Goal: Task Accomplishment & Management: Manage account settings

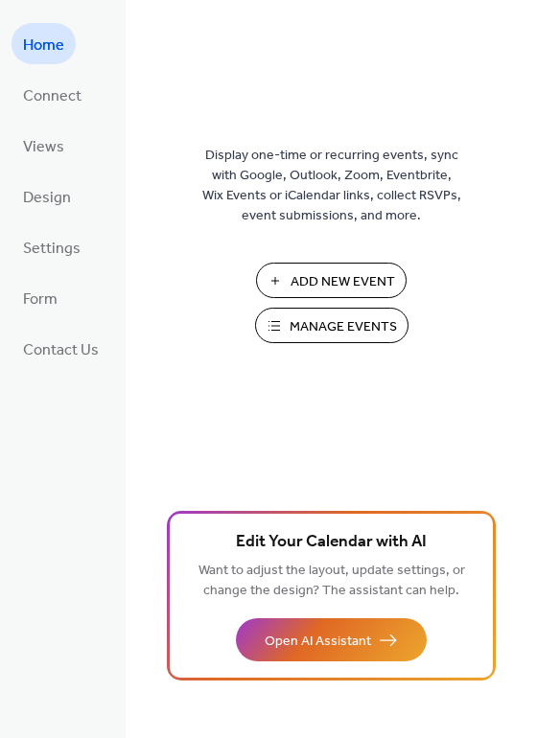
click at [311, 317] on span "Manage Events" at bounding box center [342, 327] width 107 height 20
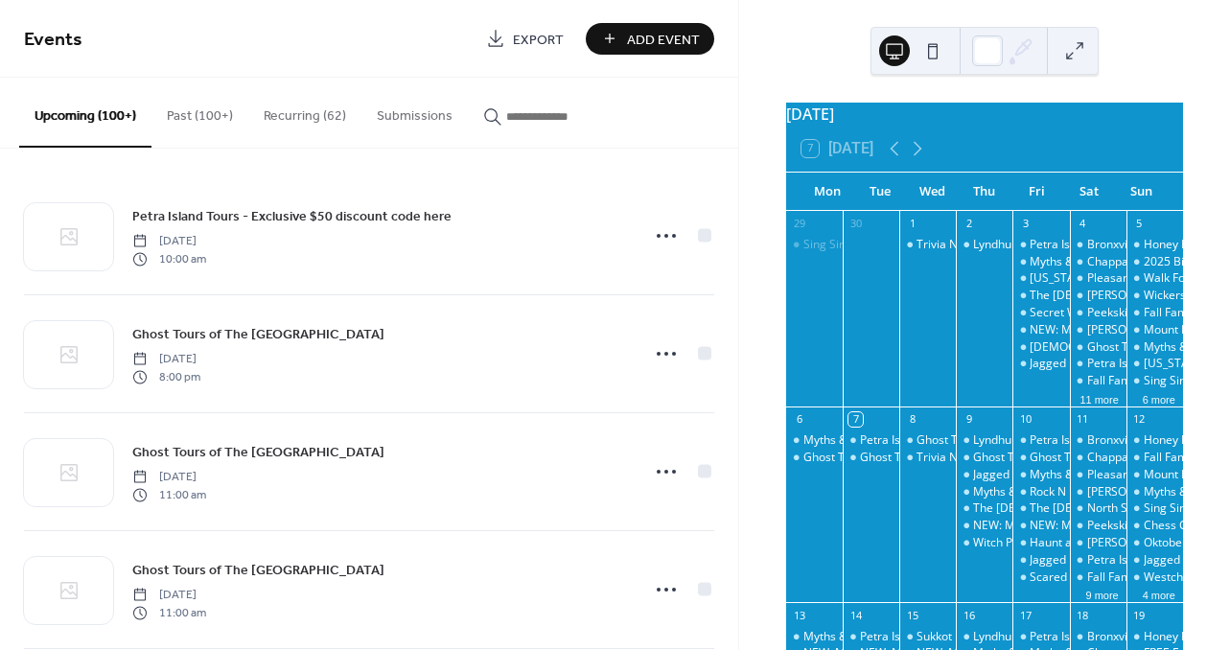
click at [548, 116] on input "button" at bounding box center [563, 116] width 115 height 20
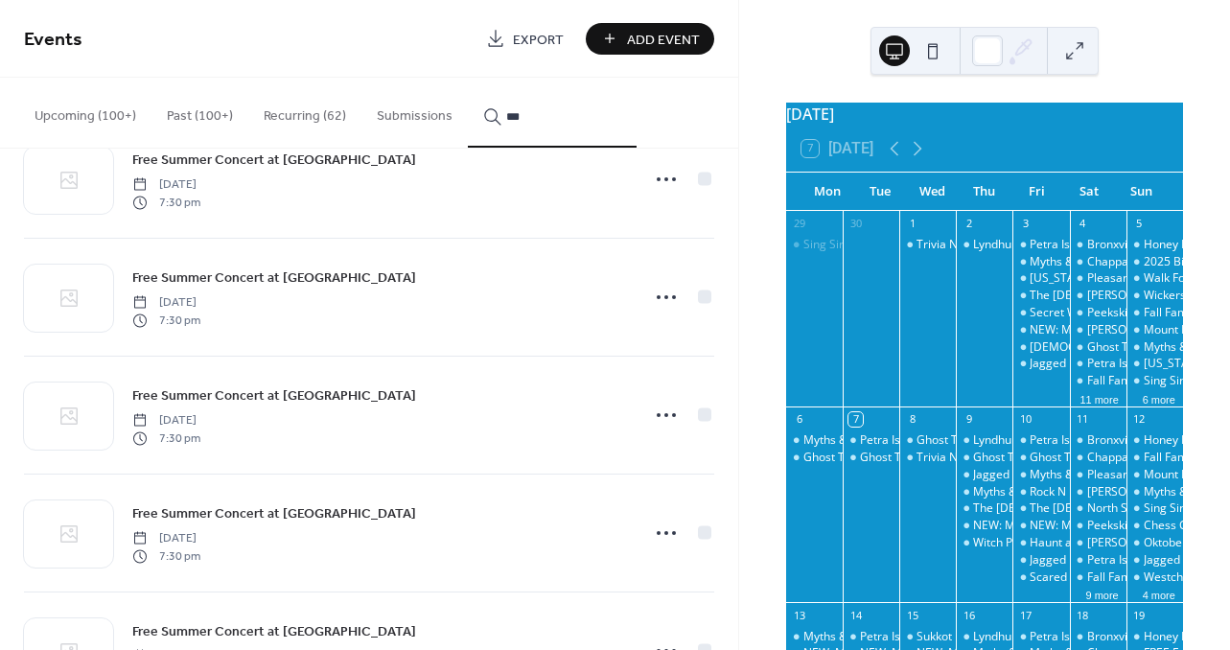
scroll to position [992, 0]
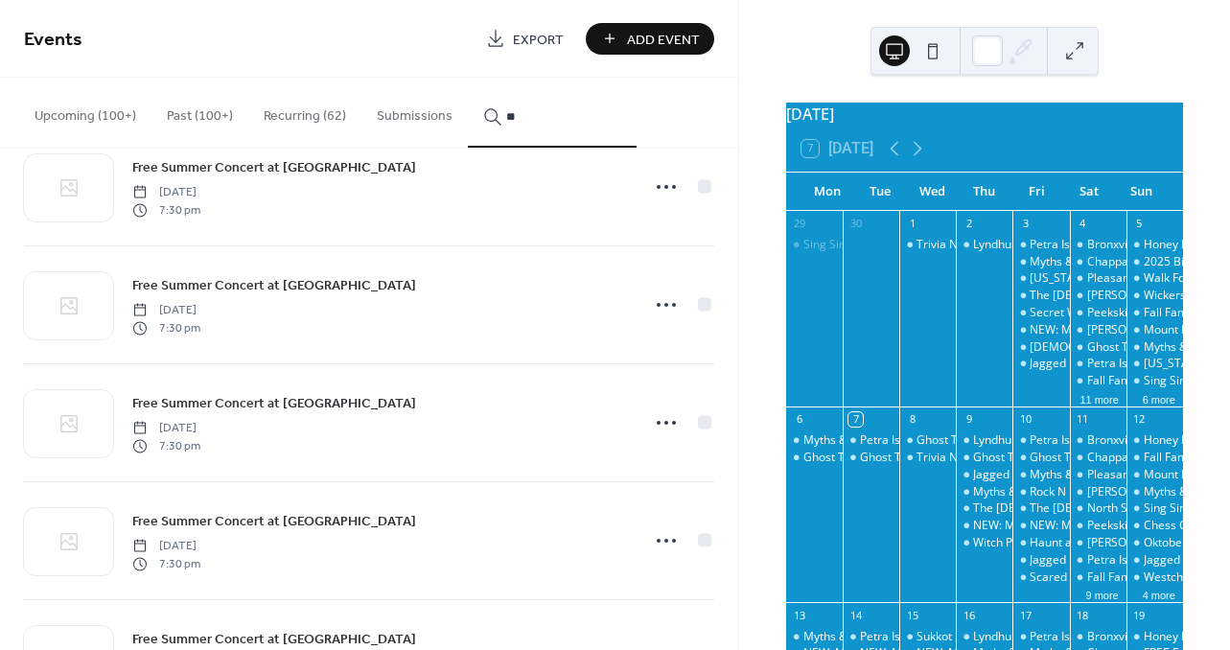
type input "*"
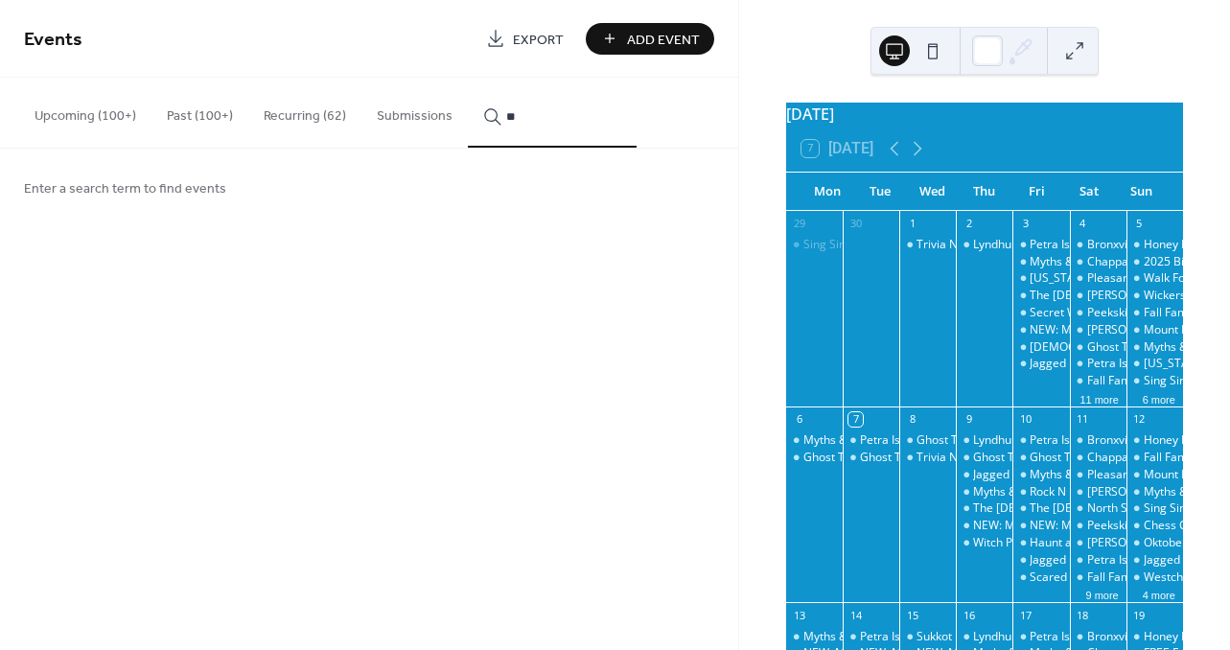
scroll to position [0, 0]
click at [543, 113] on button "******" at bounding box center [552, 113] width 169 height 70
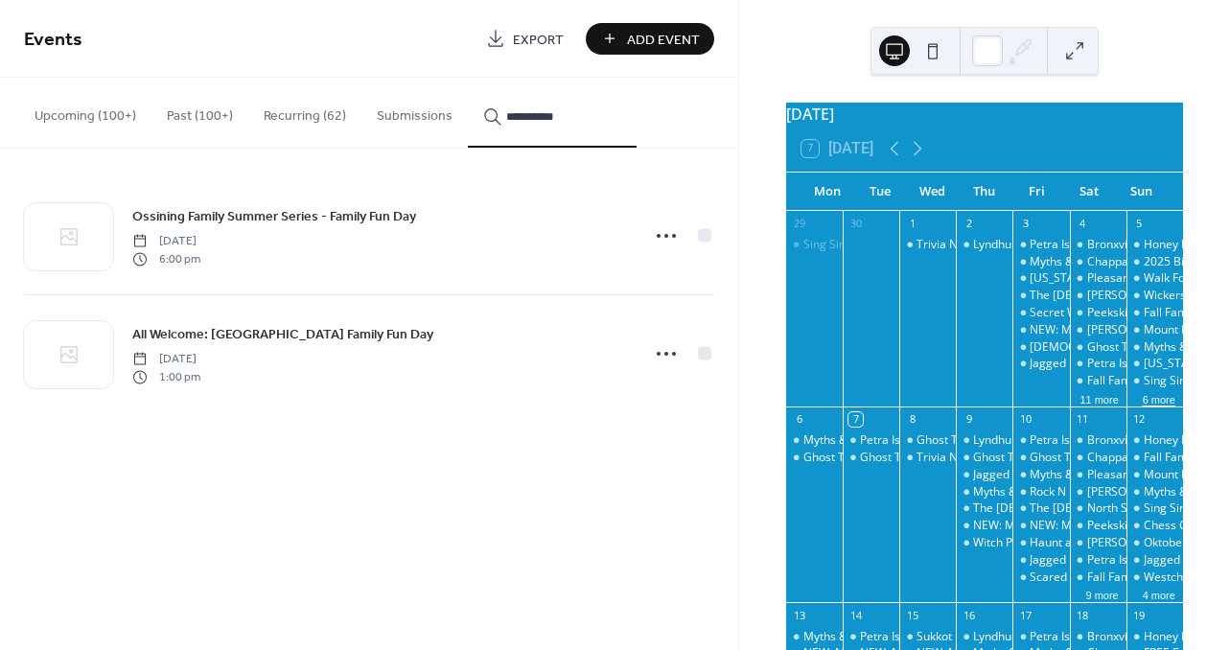
click at [1137, 406] on button "6 more" at bounding box center [1159, 398] width 48 height 16
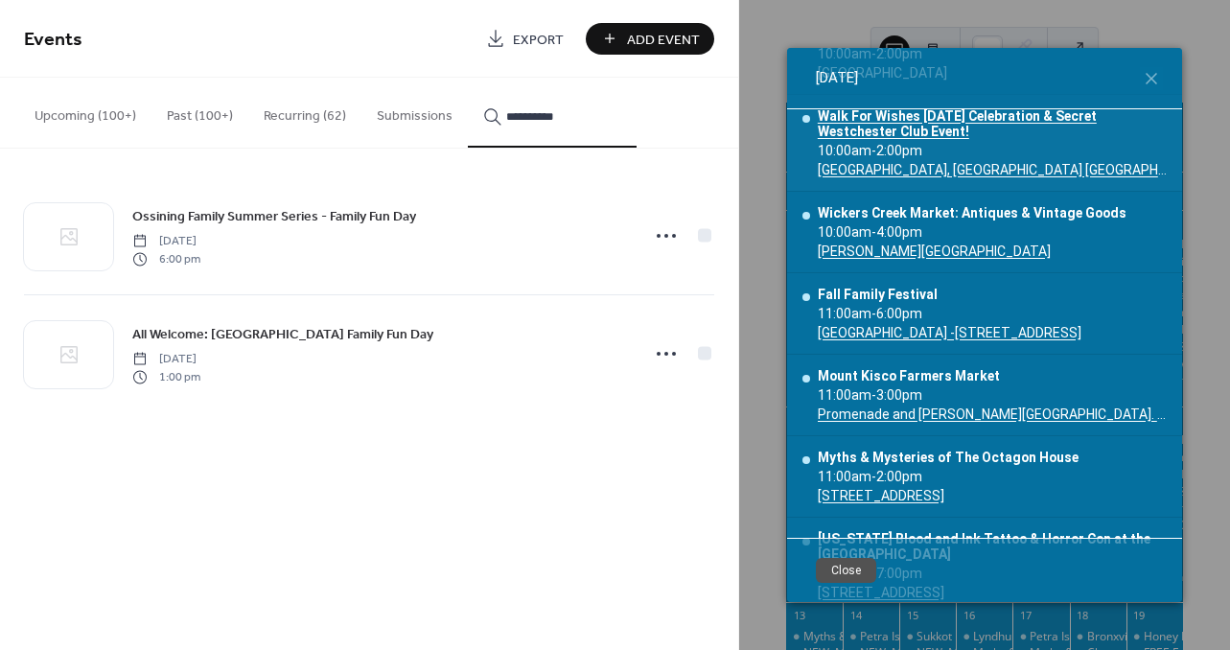
scroll to position [180, 0]
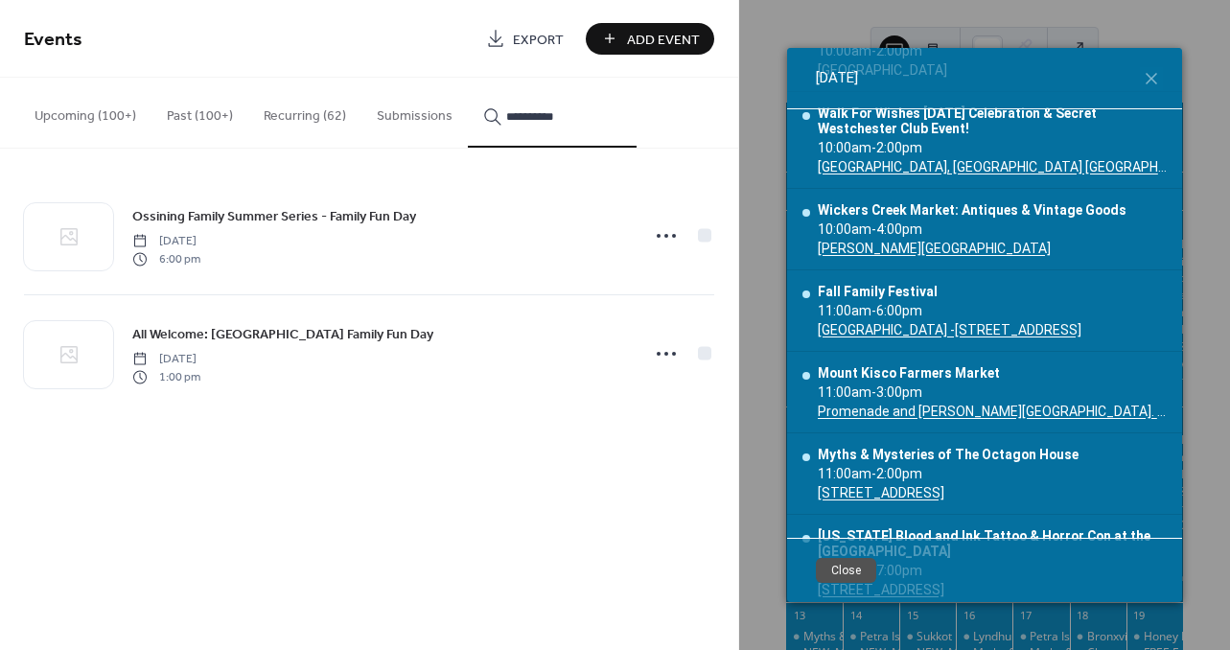
click at [548, 116] on input "**********" at bounding box center [563, 116] width 115 height 20
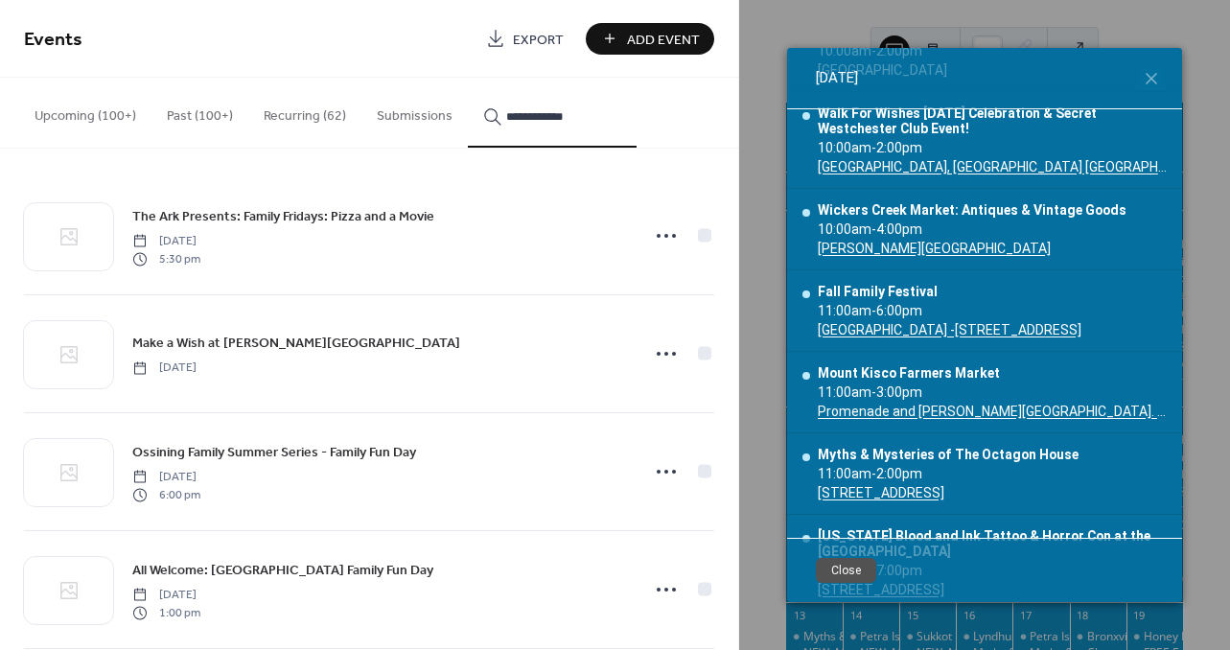
click at [543, 113] on button "**********" at bounding box center [552, 113] width 169 height 70
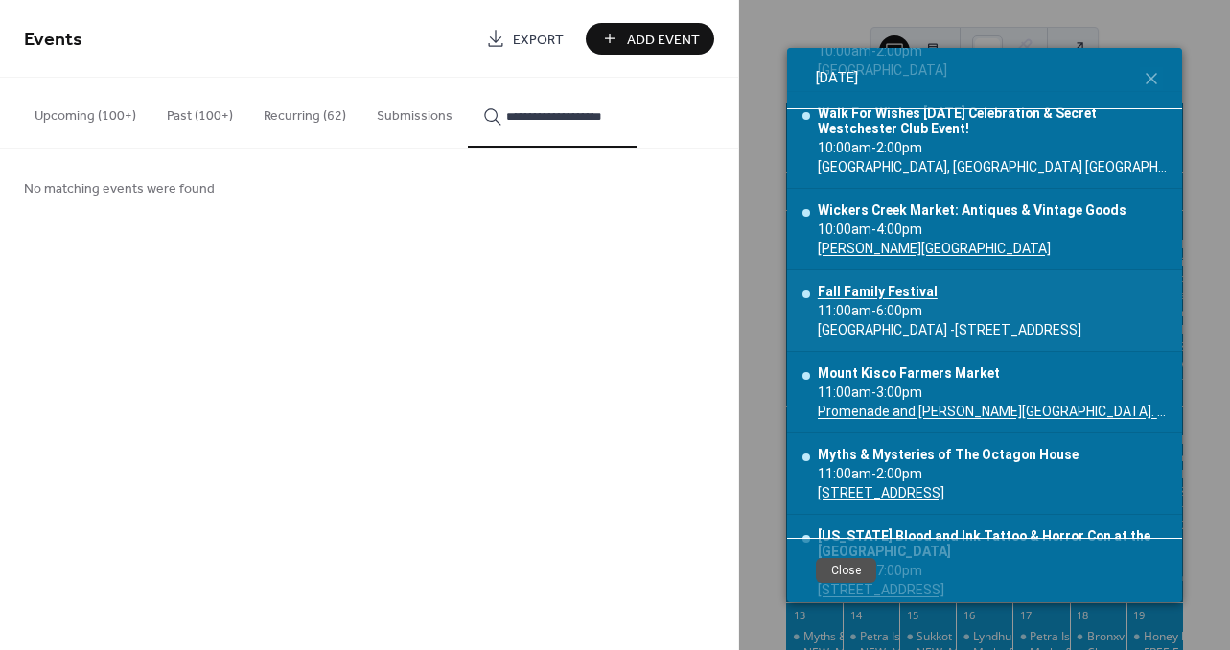
click at [897, 291] on div "Fall Family Festival" at bounding box center [949, 291] width 264 height 15
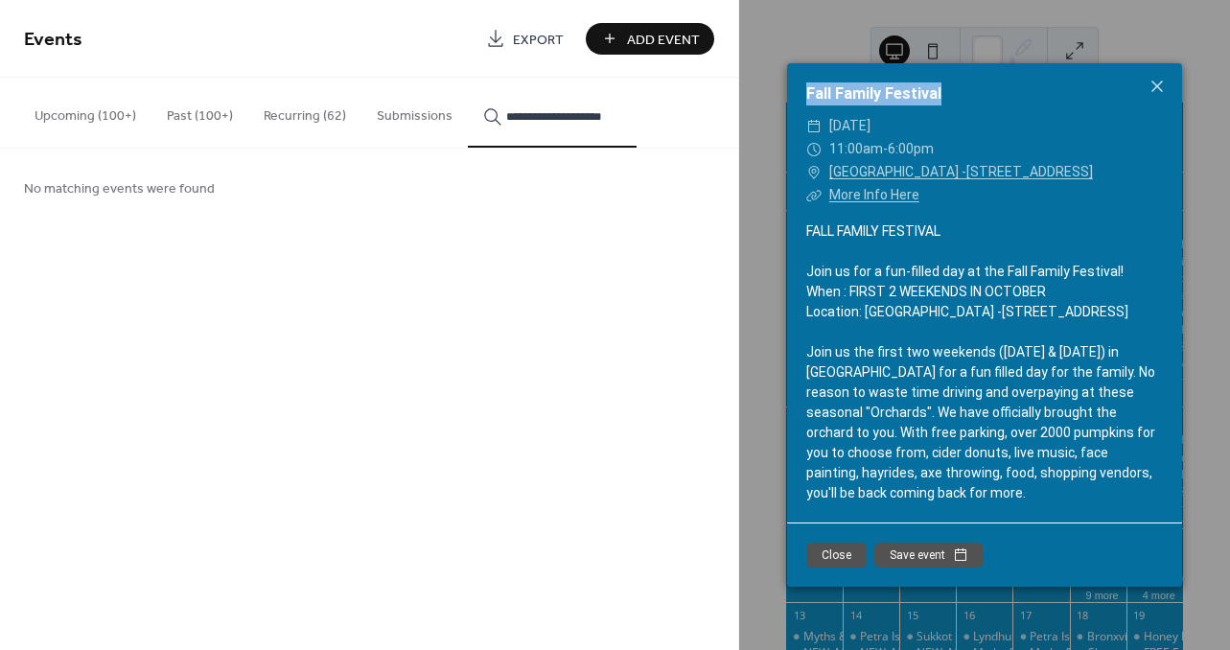
drag, startPoint x: 946, startPoint y: 92, endPoint x: 809, endPoint y: 90, distance: 137.1
click at [809, 90] on div "Fall Family Festival" at bounding box center [984, 93] width 395 height 23
copy link "Fall Family Festival"
click at [1158, 88] on icon at bounding box center [1157, 87] width 12 height 12
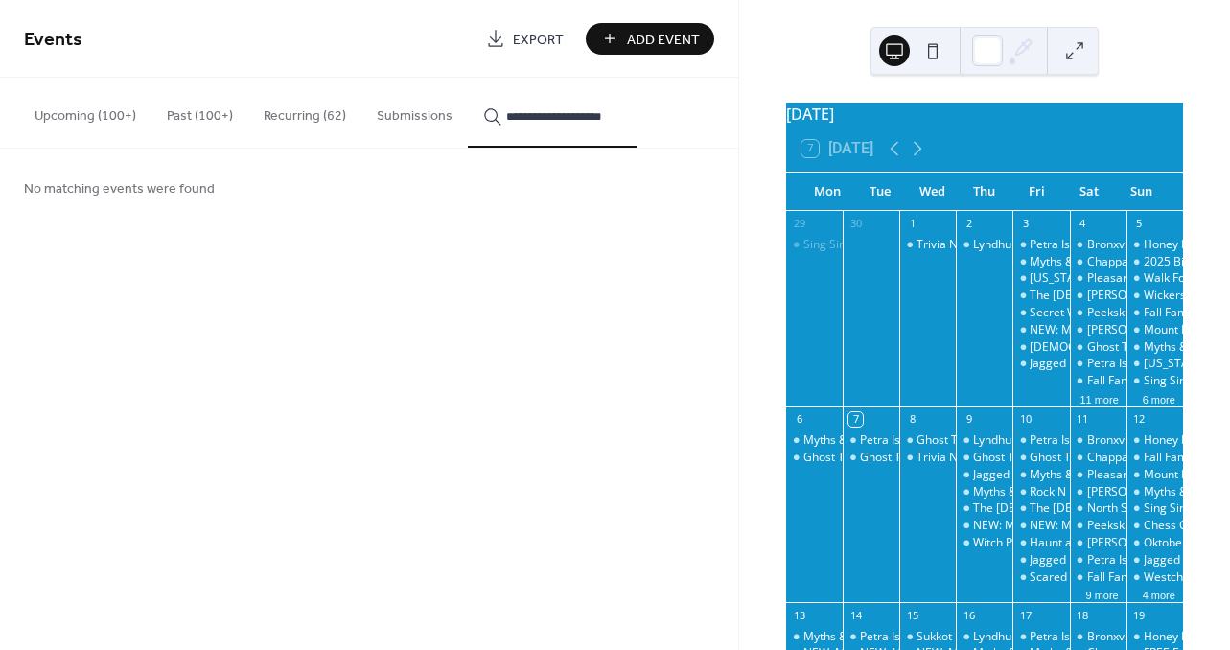
click at [606, 124] on input "**********" at bounding box center [563, 116] width 115 height 20
type input "*"
paste input "**********"
type input "**********"
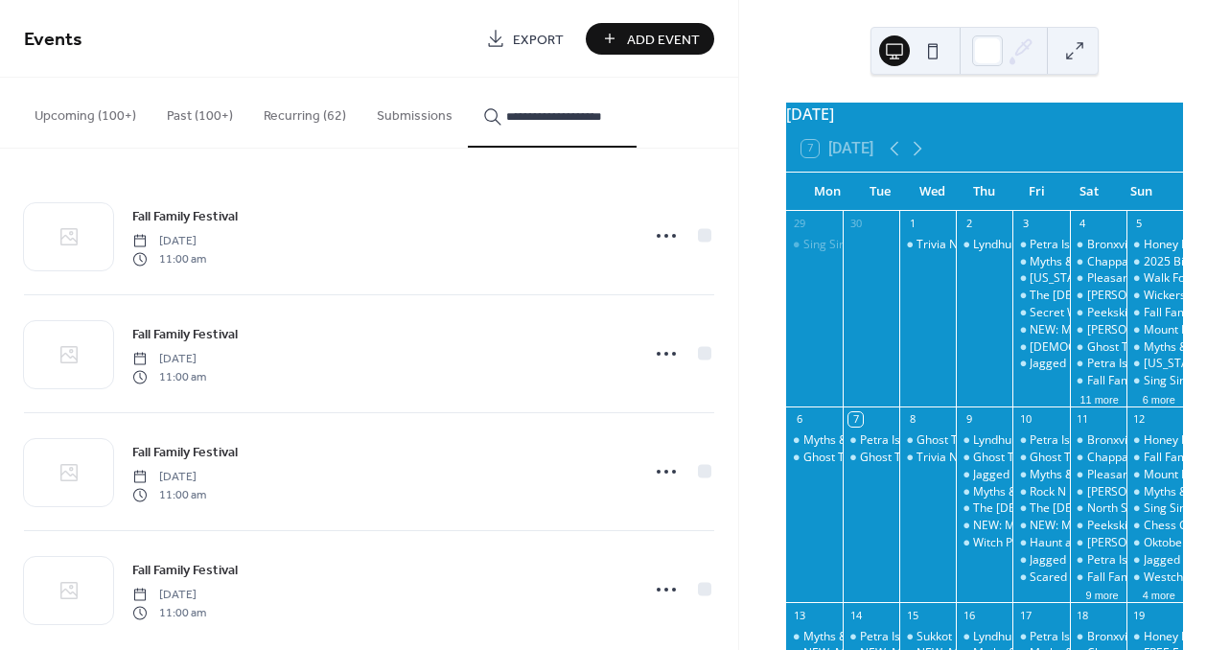
scroll to position [0, 0]
click at [657, 236] on icon at bounding box center [666, 235] width 31 height 31
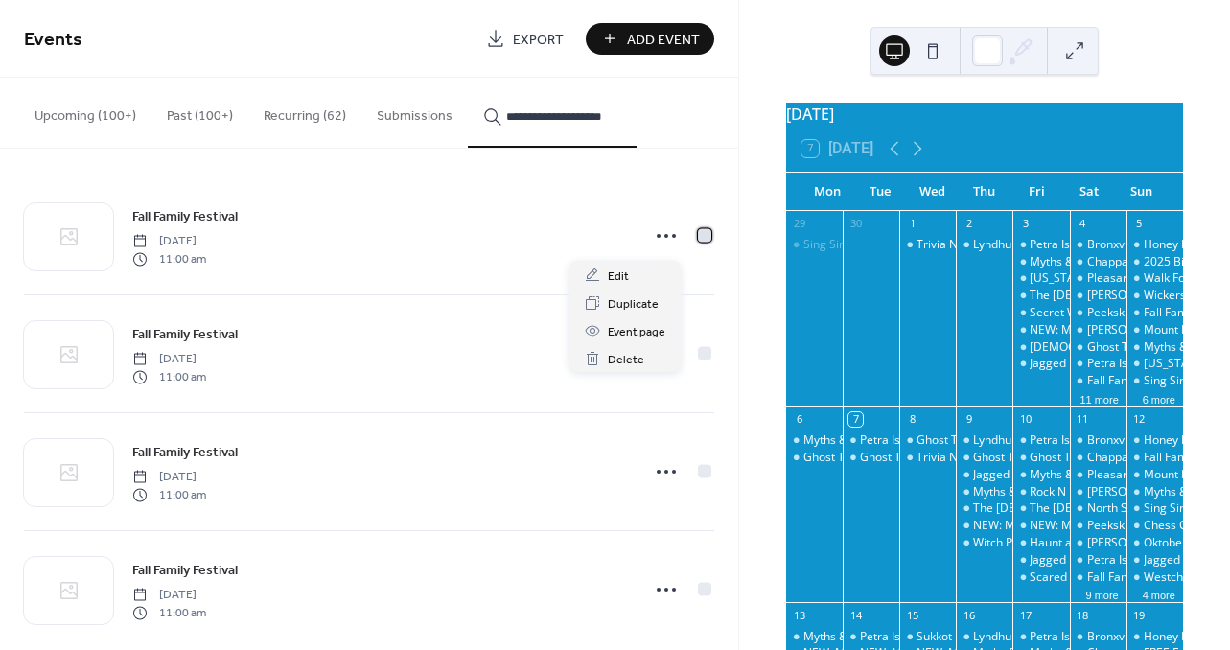
click at [702, 238] on div at bounding box center [704, 234] width 13 height 13
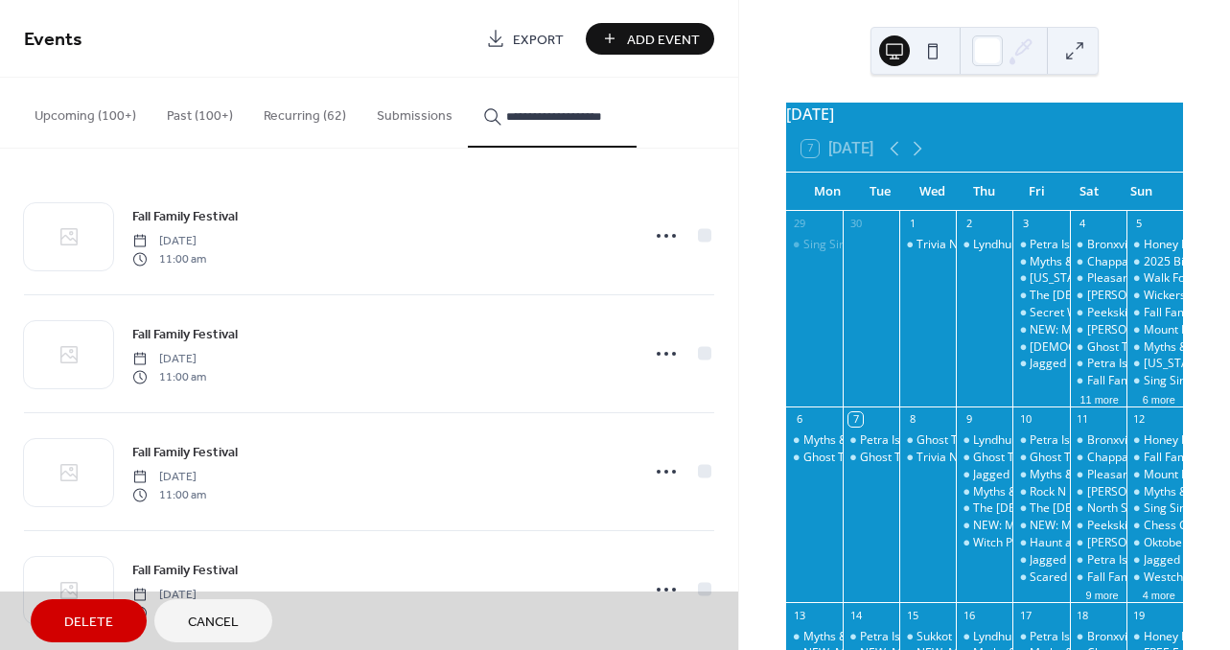
click at [115, 619] on button "Delete" at bounding box center [89, 620] width 116 height 43
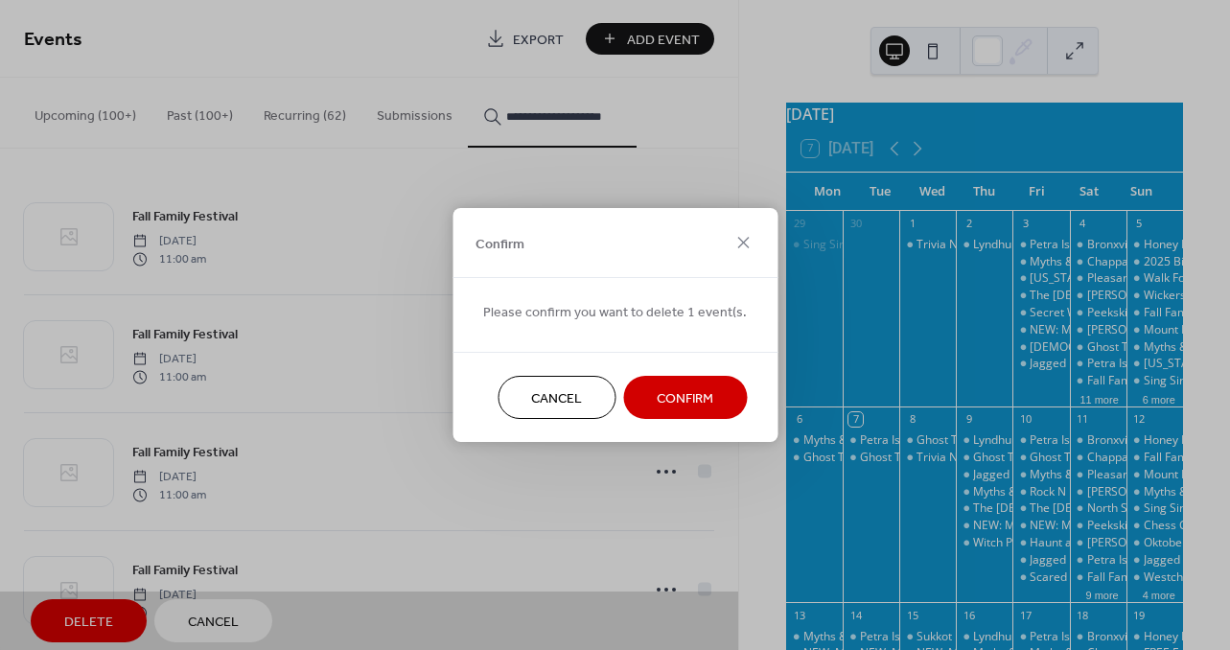
click at [671, 395] on span "Confirm" at bounding box center [684, 399] width 57 height 20
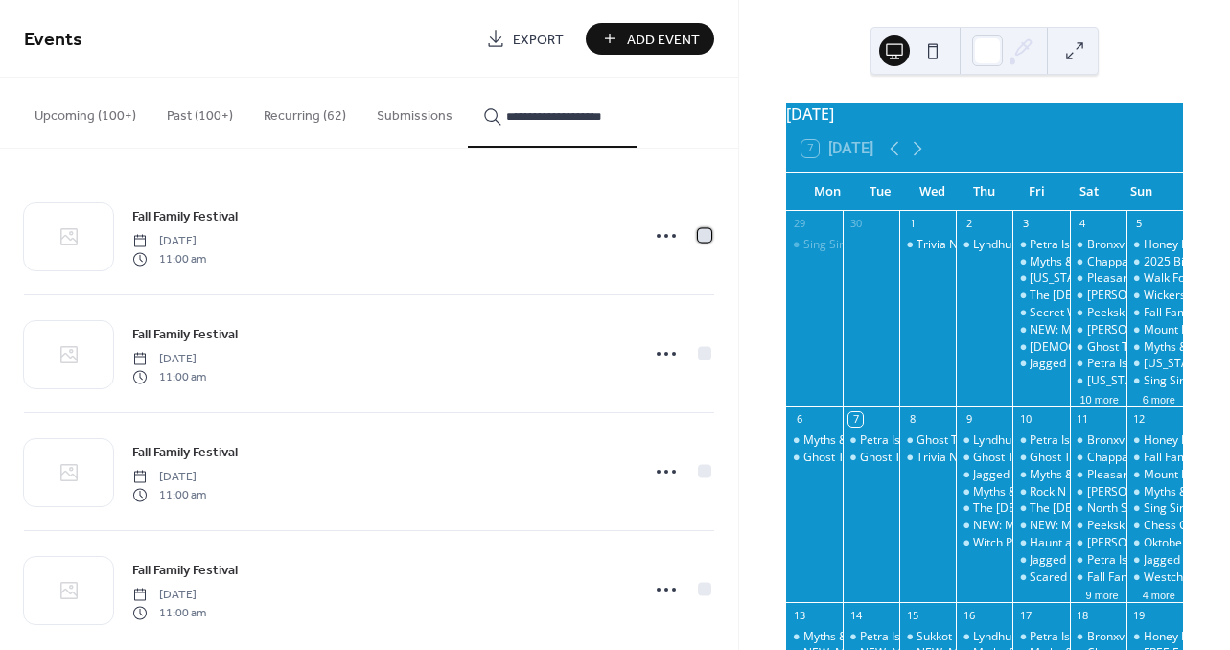
click at [698, 237] on div at bounding box center [704, 234] width 13 height 13
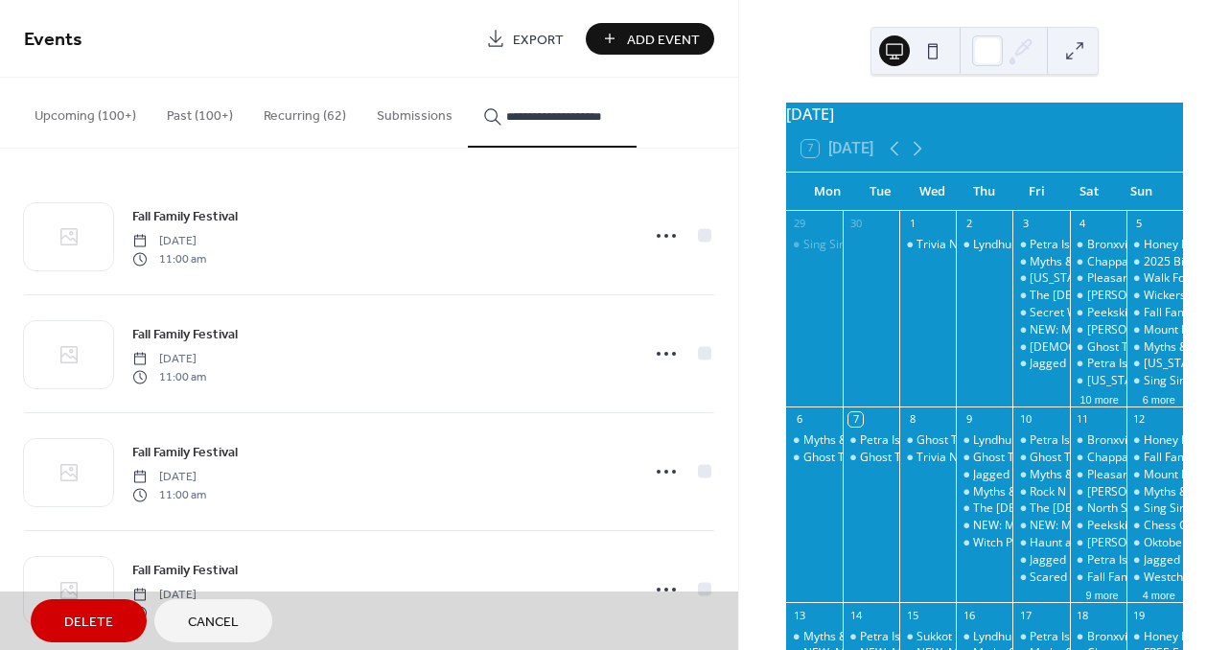
click at [103, 615] on span "Delete" at bounding box center [88, 622] width 49 height 20
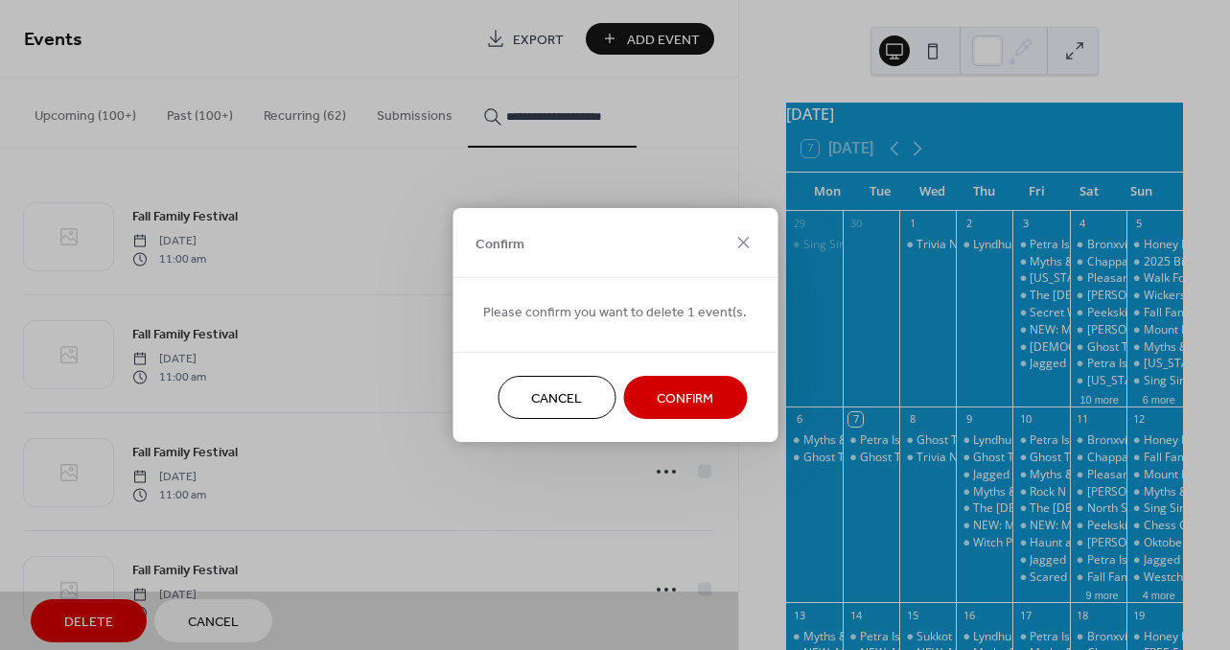
click at [667, 400] on span "Confirm" at bounding box center [684, 399] width 57 height 20
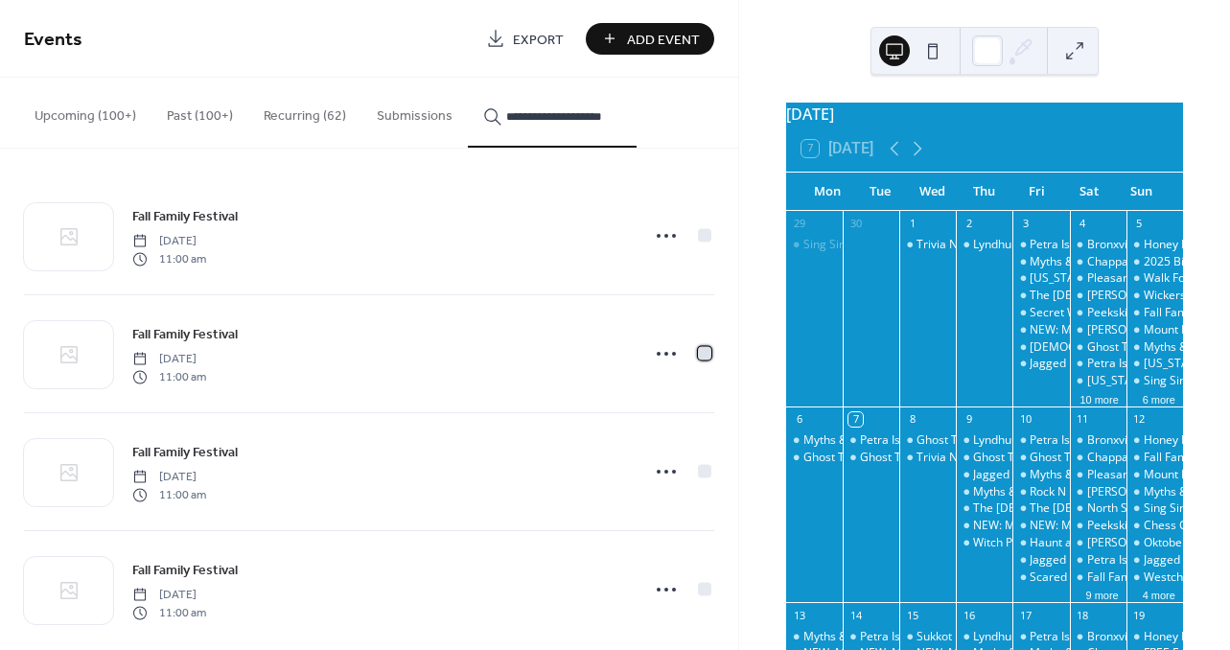
click at [698, 357] on div at bounding box center [704, 352] width 13 height 13
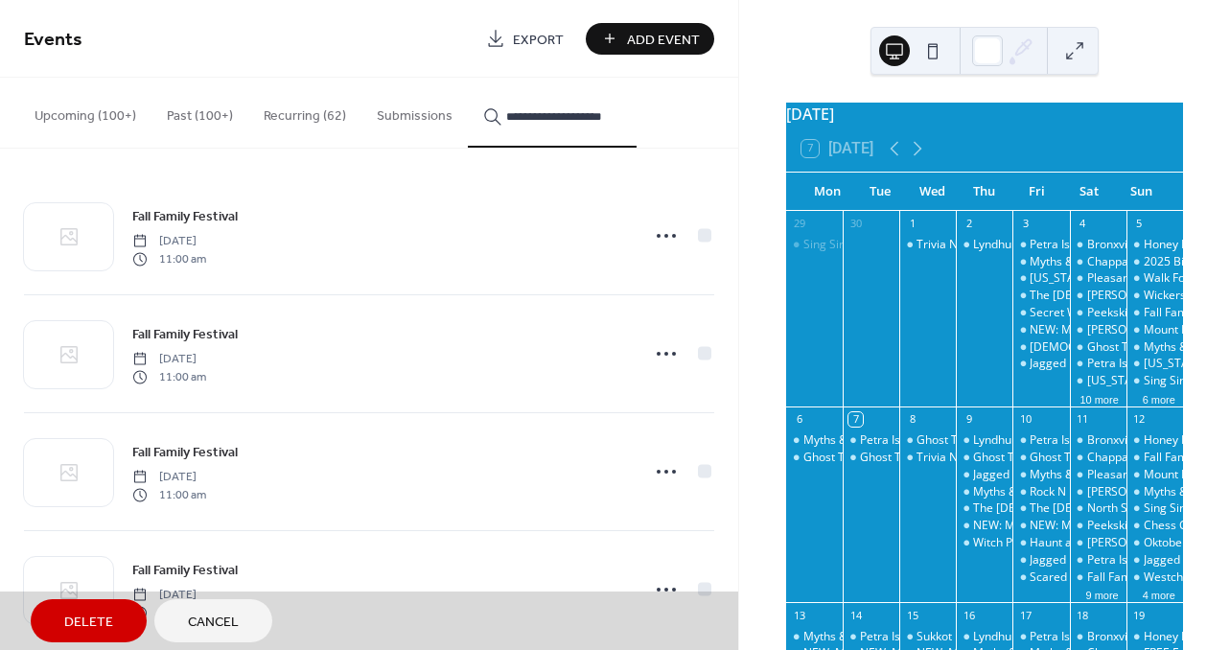
click at [79, 618] on span "Delete" at bounding box center [88, 622] width 49 height 20
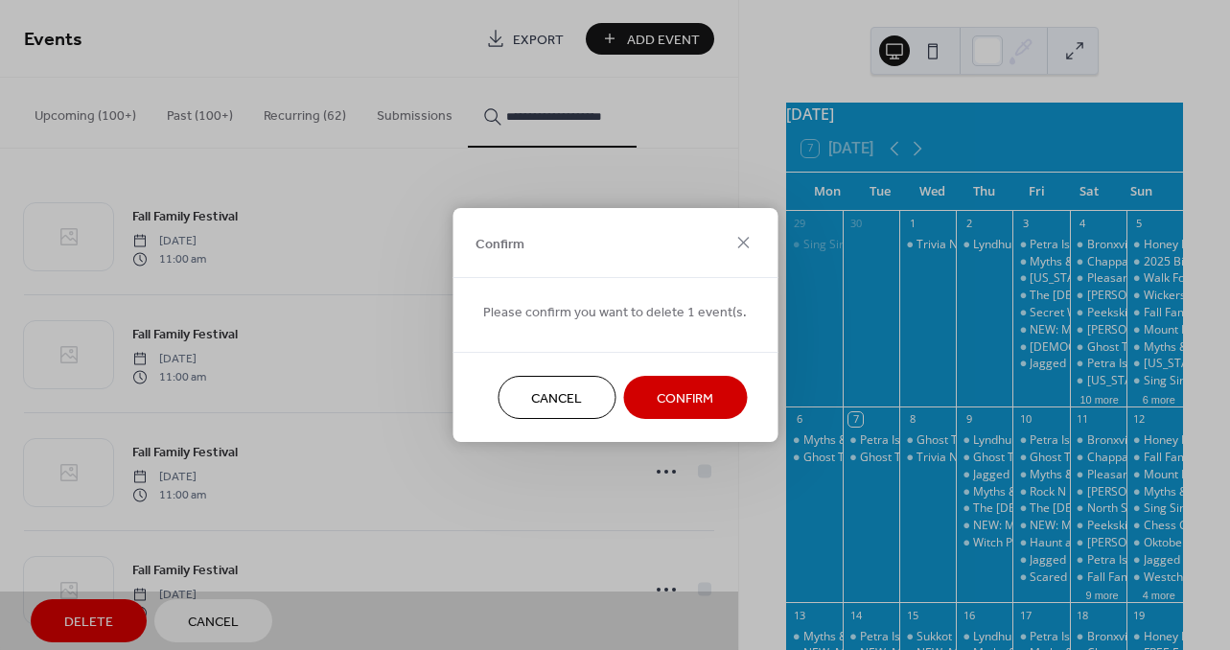
click at [678, 405] on span "Confirm" at bounding box center [684, 399] width 57 height 20
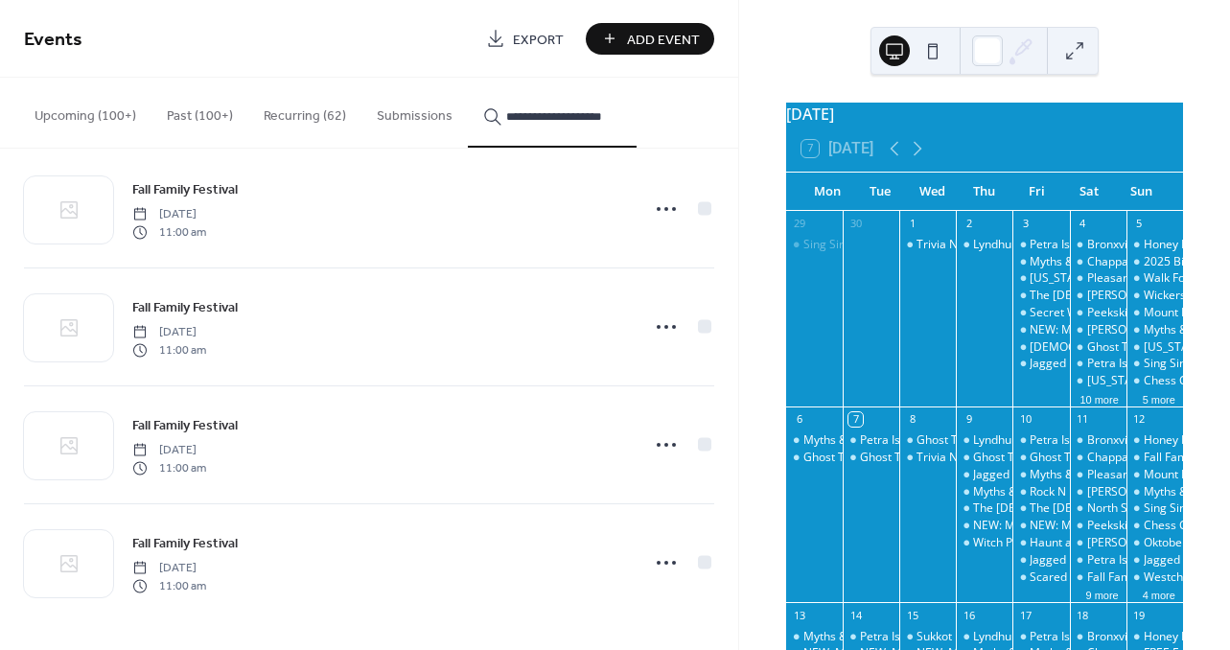
scroll to position [29, 0]
click at [695, 561] on div at bounding box center [704, 561] width 19 height 19
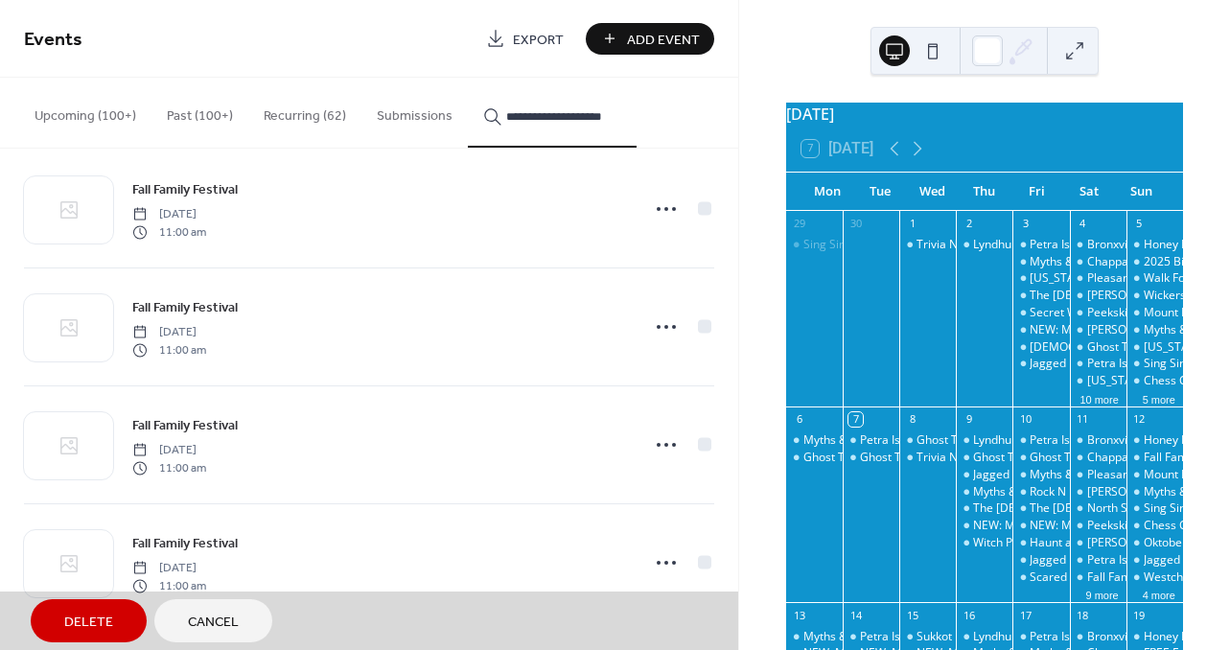
click at [107, 620] on span "Delete" at bounding box center [88, 622] width 49 height 20
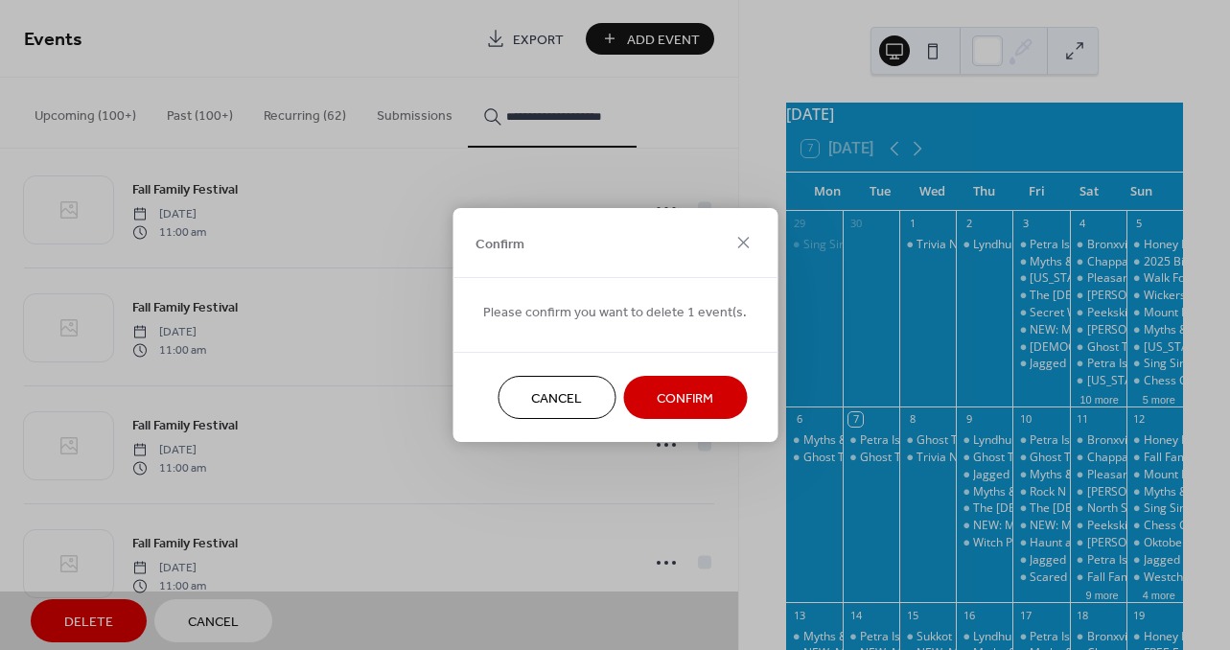
click at [667, 399] on span "Confirm" at bounding box center [684, 399] width 57 height 20
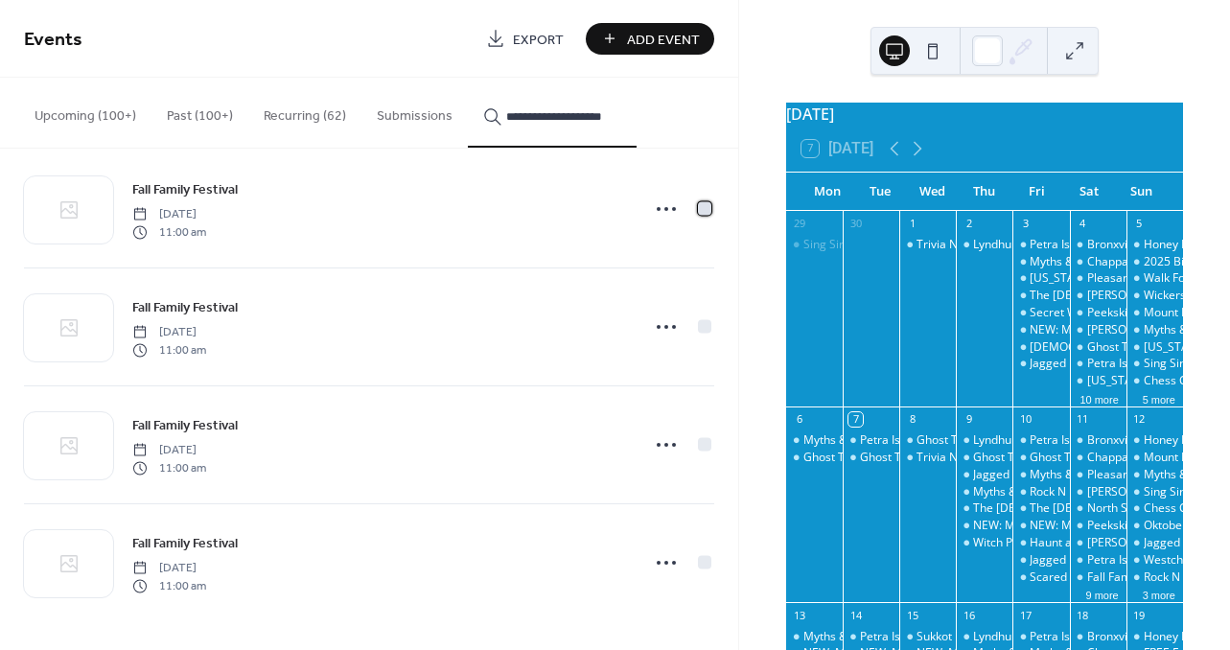
click at [699, 208] on div at bounding box center [704, 207] width 13 height 13
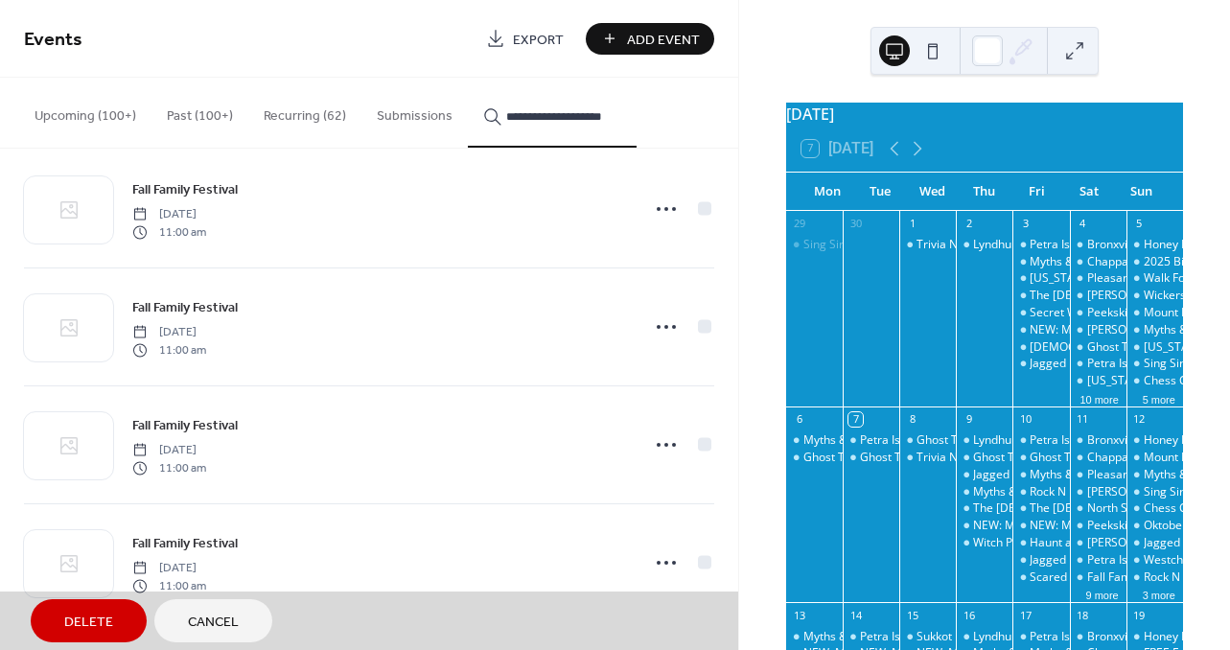
click at [701, 332] on span "Fall Family Festival [DATE] 11:00 am" at bounding box center [369, 326] width 690 height 117
click at [693, 442] on span "Fall Family Festival [DATE] 11:00 am" at bounding box center [369, 444] width 690 height 117
click at [696, 564] on span "Fall Family Festival [DATE] 11:00 am" at bounding box center [369, 562] width 690 height 117
click at [77, 623] on span "Delete" at bounding box center [88, 622] width 49 height 20
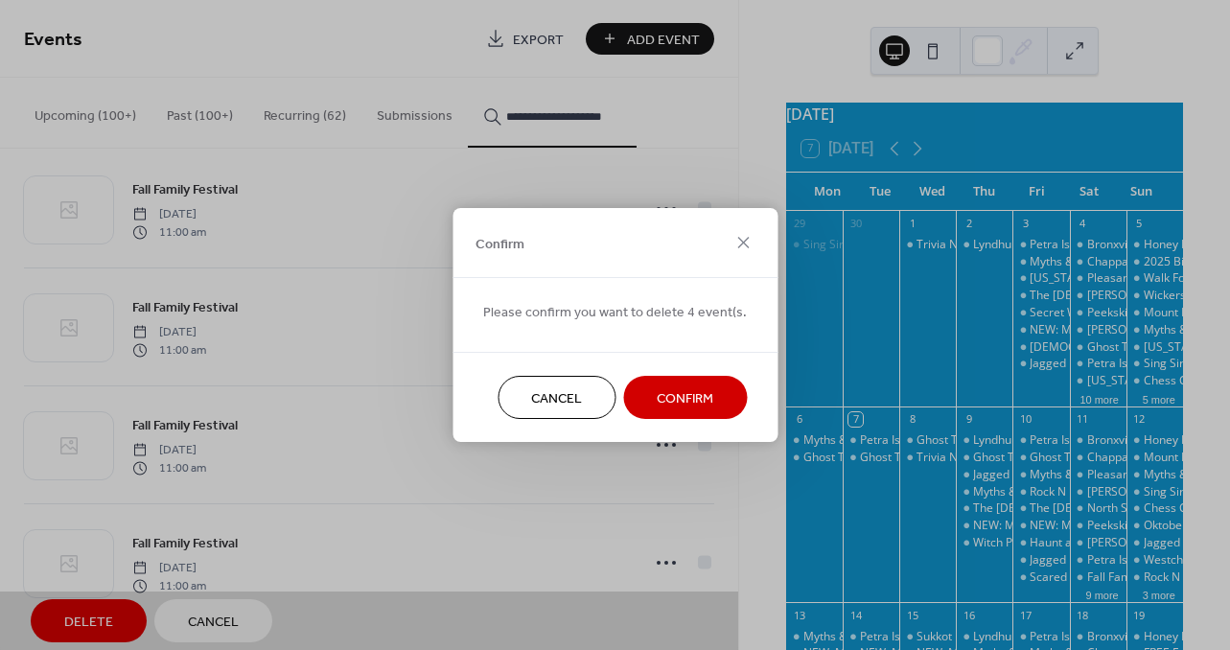
click at [701, 391] on span "Confirm" at bounding box center [684, 399] width 57 height 20
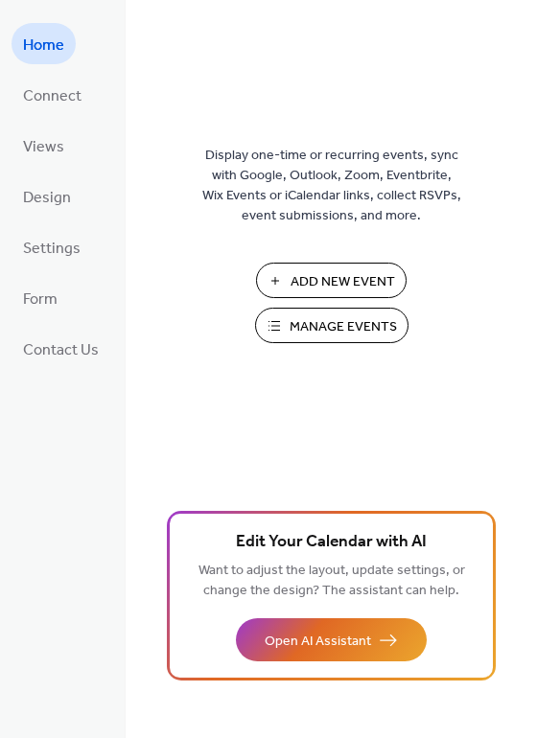
click at [347, 324] on span "Manage Events" at bounding box center [342, 327] width 107 height 20
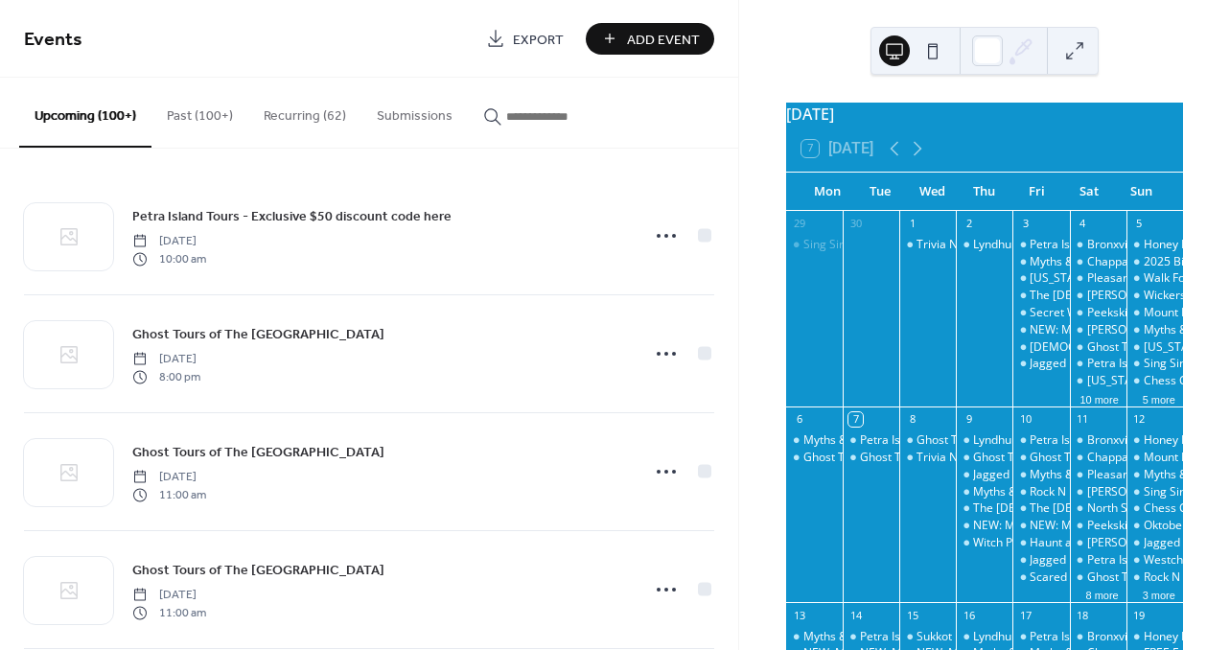
click at [536, 121] on input "button" at bounding box center [563, 116] width 115 height 20
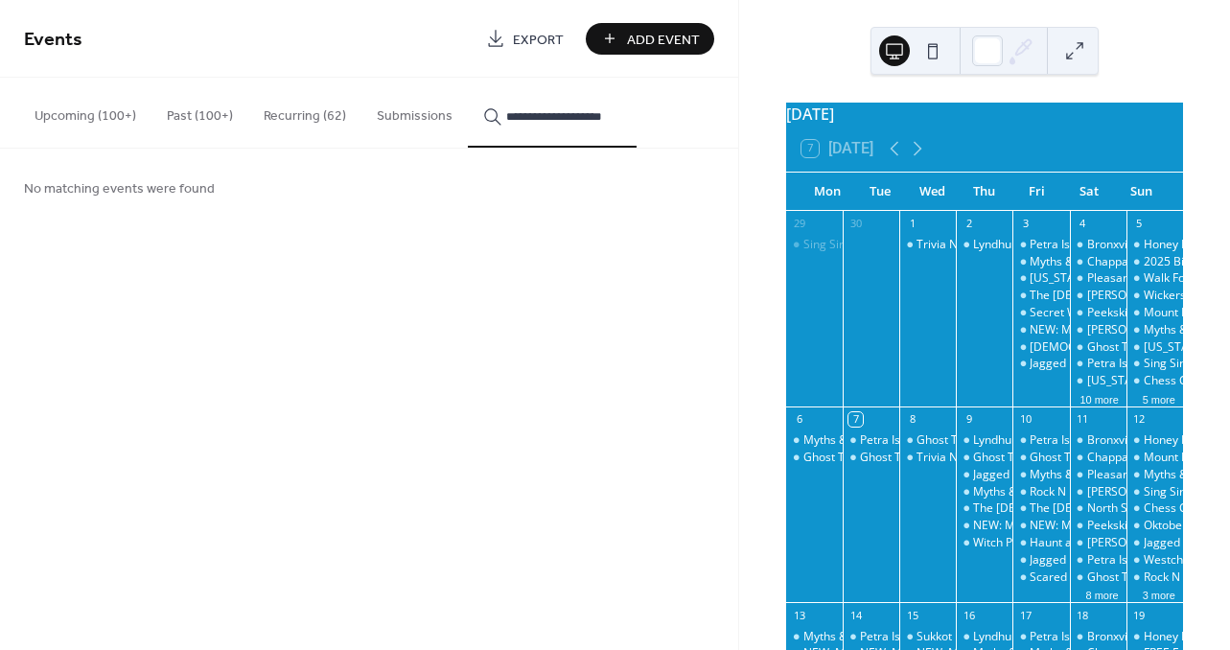
type input "**********"
click at [609, 118] on input "**********" at bounding box center [563, 116] width 115 height 20
